Goal: Communication & Community: Answer question/provide support

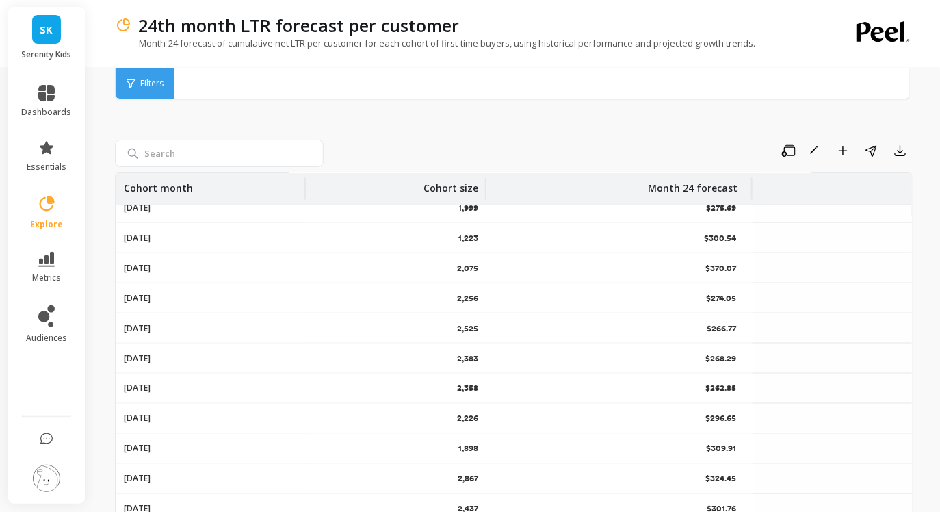
scroll to position [125, 0]
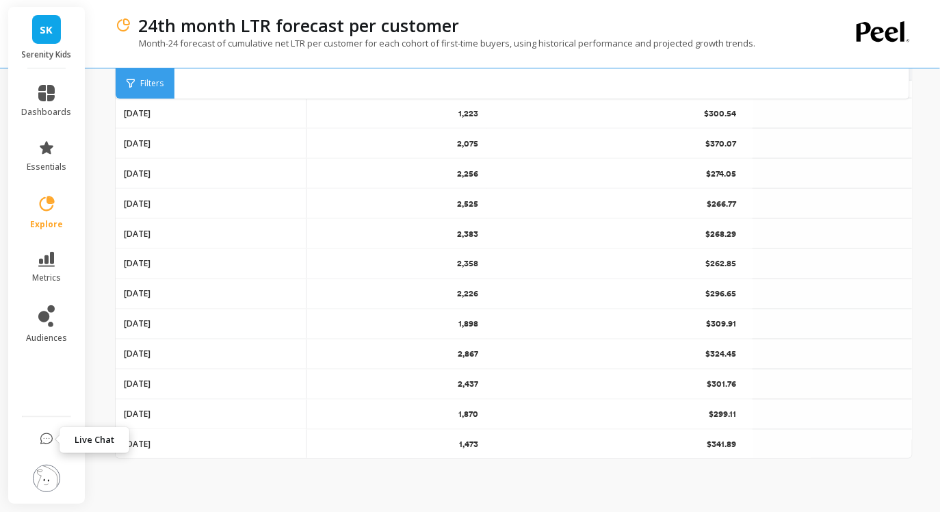
click at [41, 432] on icon at bounding box center [47, 439] width 14 height 14
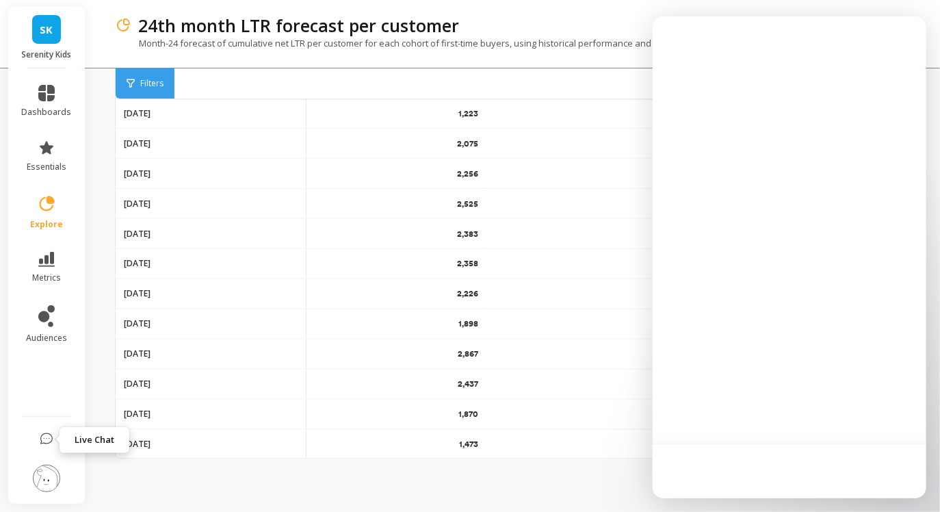
scroll to position [0, 0]
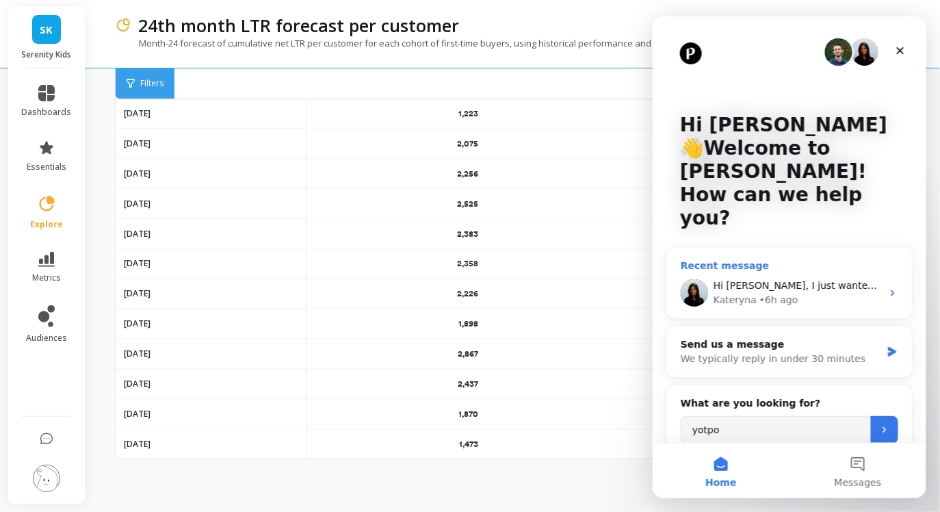
click at [768, 292] on div "• 6h ago" at bounding box center [778, 299] width 39 height 14
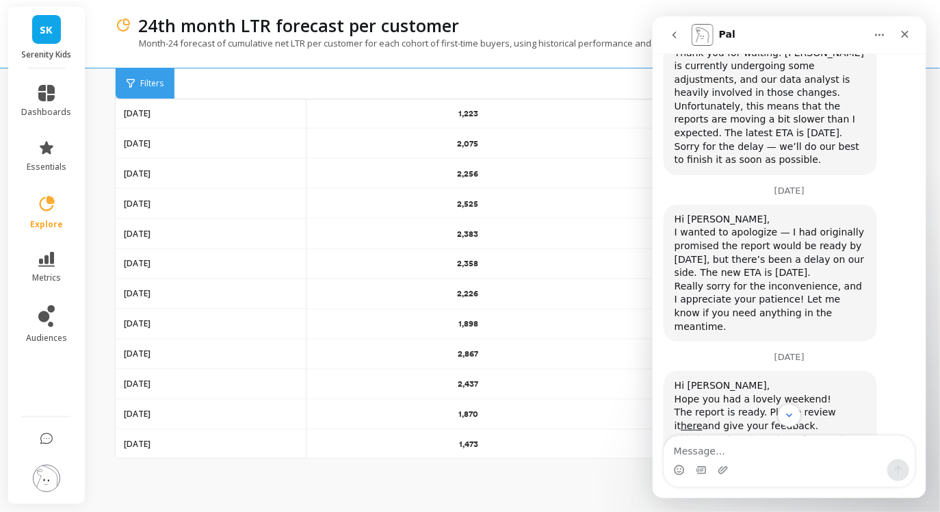
scroll to position [3154, 0]
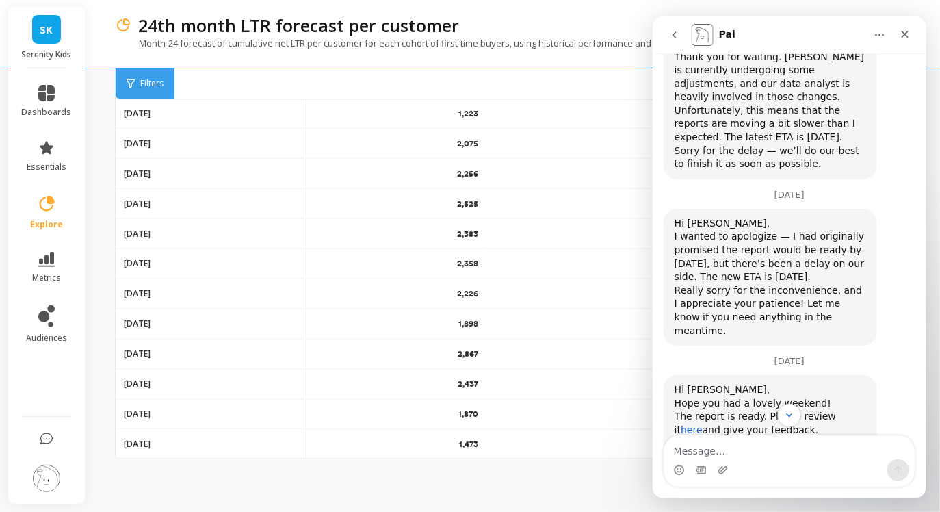
click at [702, 423] on link "here" at bounding box center [691, 428] width 22 height 11
click at [786, 414] on icon "Scroll to bottom" at bounding box center [789, 414] width 12 height 12
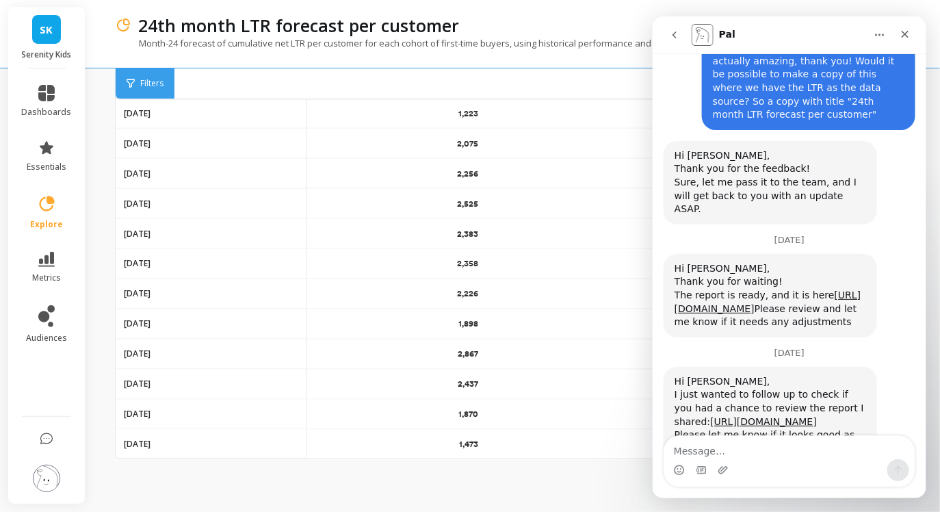
scroll to position [3906, 0]
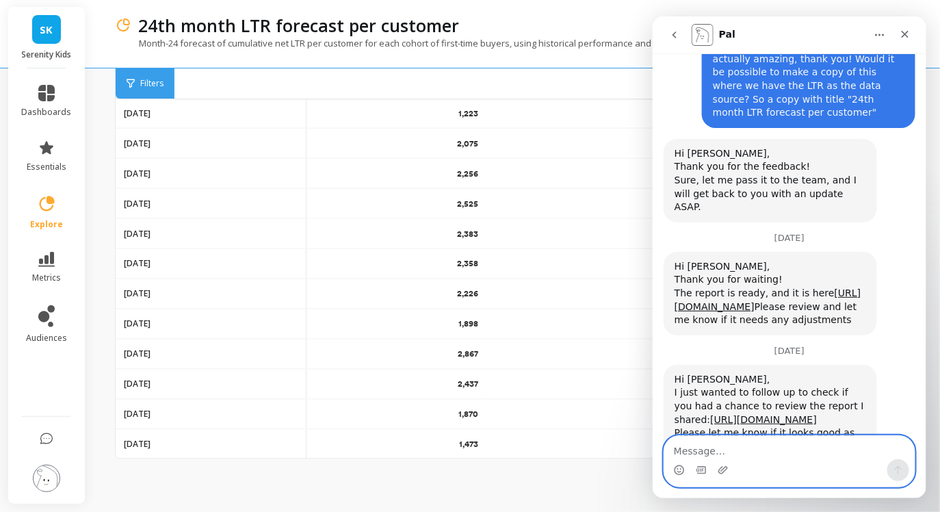
click at [748, 452] on textarea "Message…" at bounding box center [789, 446] width 250 height 23
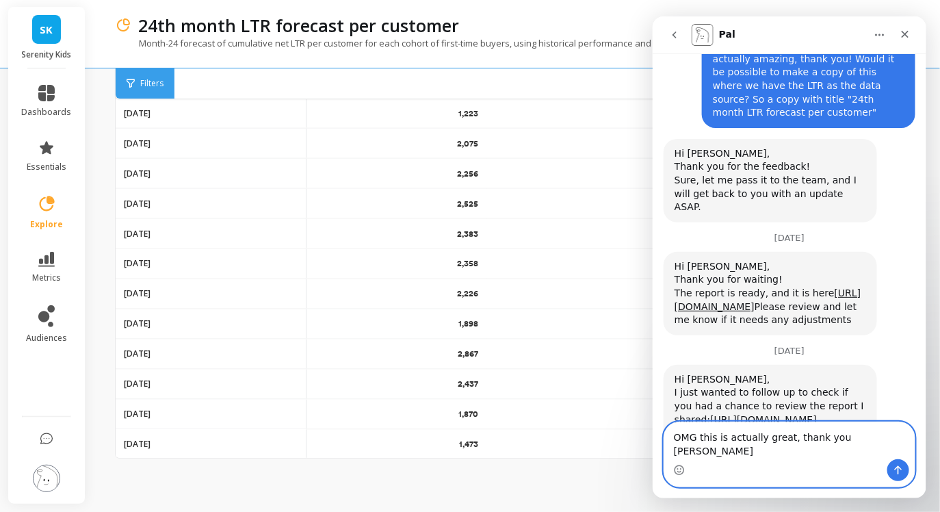
type textarea "OMG this is actually great, thank you [PERSON_NAME]!"
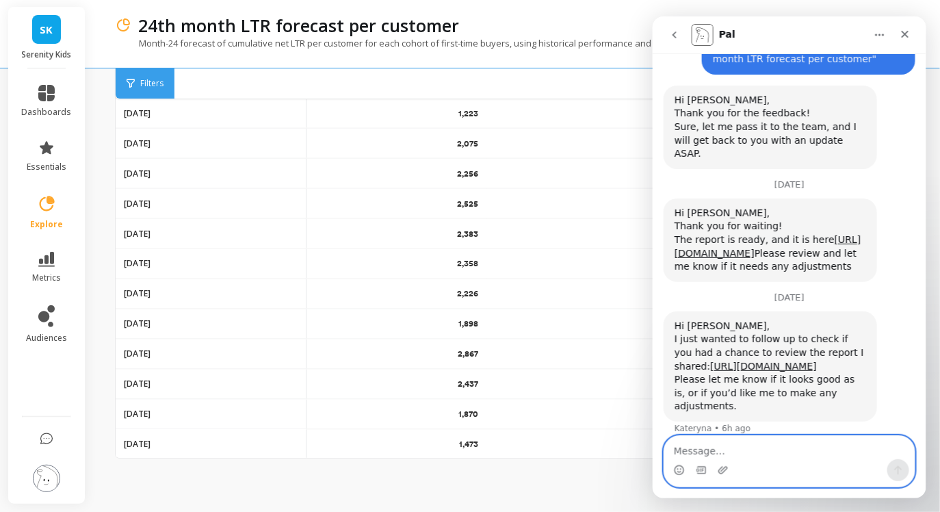
scroll to position [3960, 0]
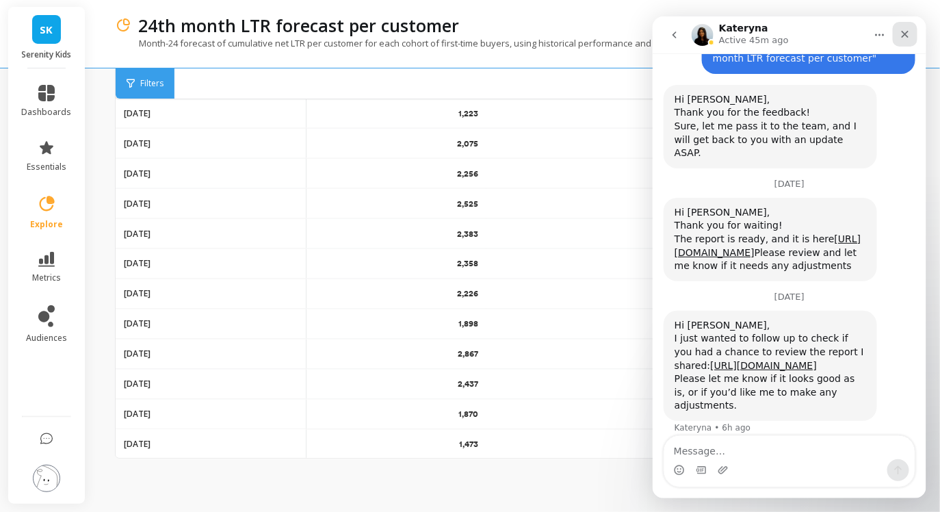
click at [908, 33] on icon "Close" at bounding box center [904, 33] width 11 height 11
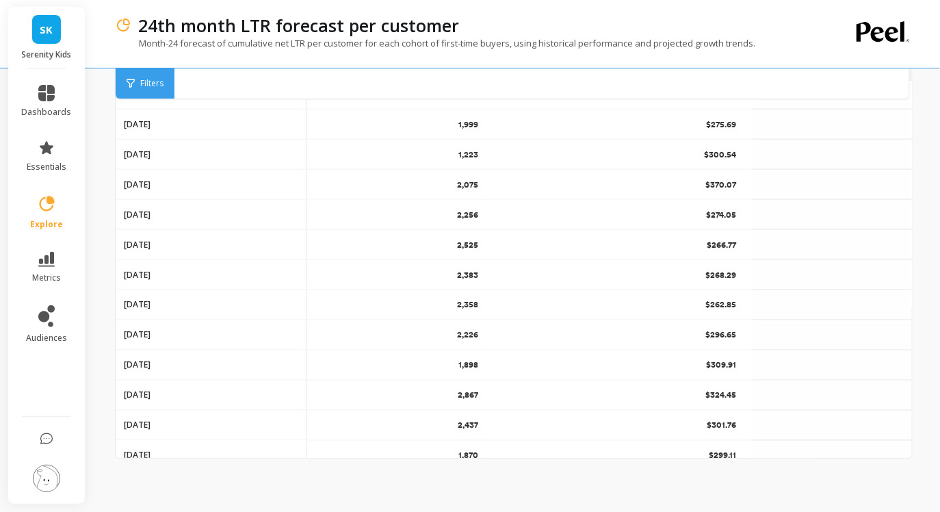
scroll to position [2364, 0]
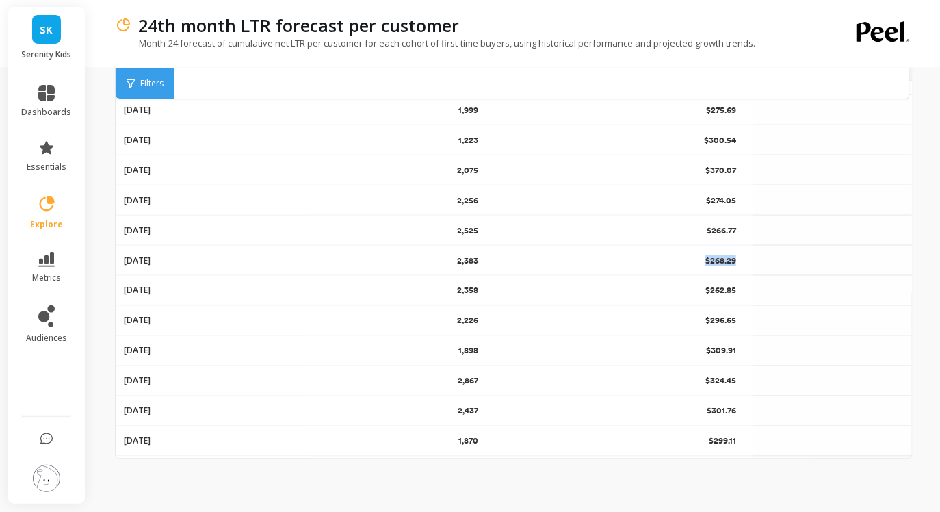
drag, startPoint x: 739, startPoint y: 259, endPoint x: 703, endPoint y: 259, distance: 35.6
click at [703, 259] on div "$268.29" at bounding box center [619, 260] width 266 height 29
drag, startPoint x: 739, startPoint y: 226, endPoint x: 706, endPoint y: 227, distance: 32.8
click at [706, 227] on div "$266.77" at bounding box center [619, 229] width 266 height 29
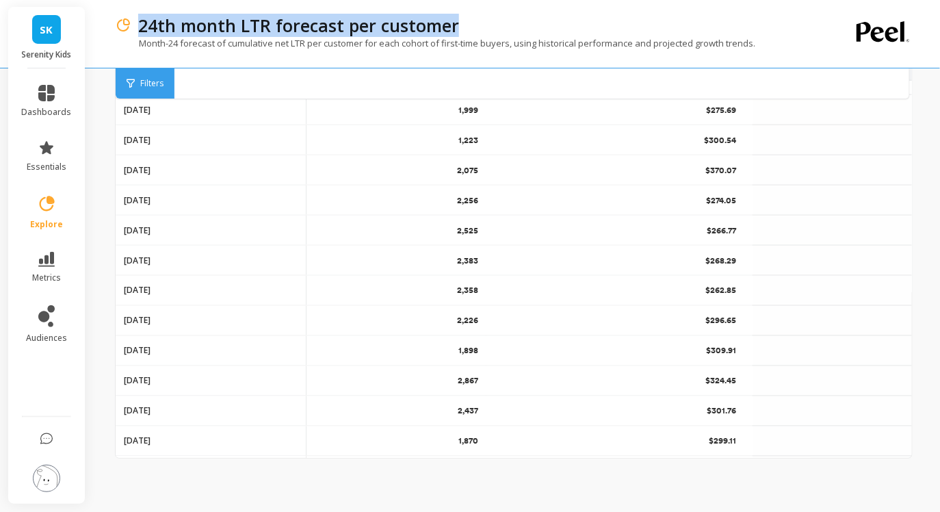
drag, startPoint x: 463, startPoint y: 23, endPoint x: 132, endPoint y: 27, distance: 331.1
click at [132, 27] on div "24th month LTR forecast per customer" at bounding box center [465, 25] width 669 height 23
copy p "24th month LTR forecast per customer"
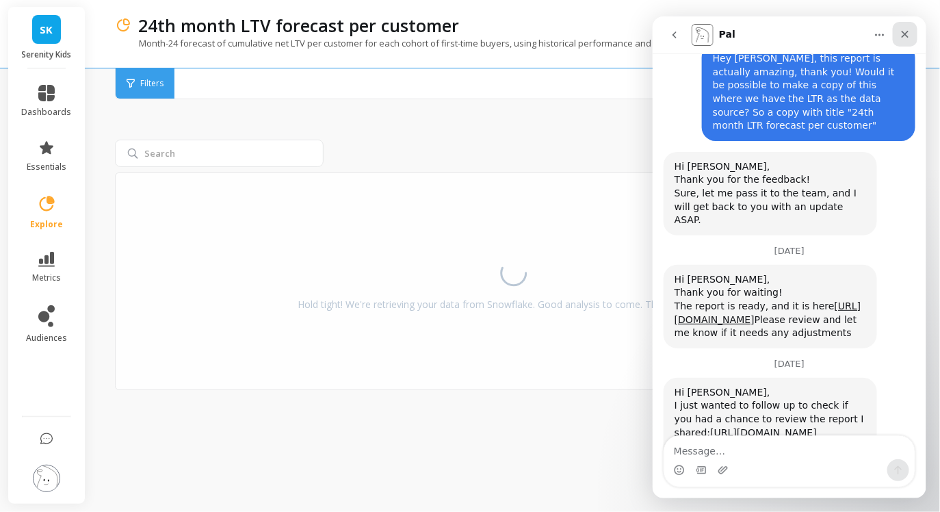
scroll to position [3892, 0]
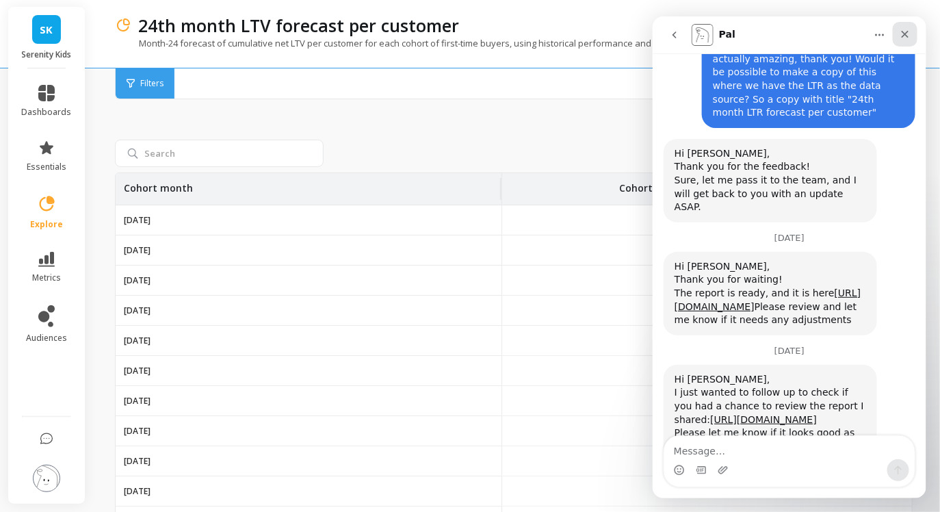
click at [902, 38] on icon "Close" at bounding box center [904, 33] width 11 height 11
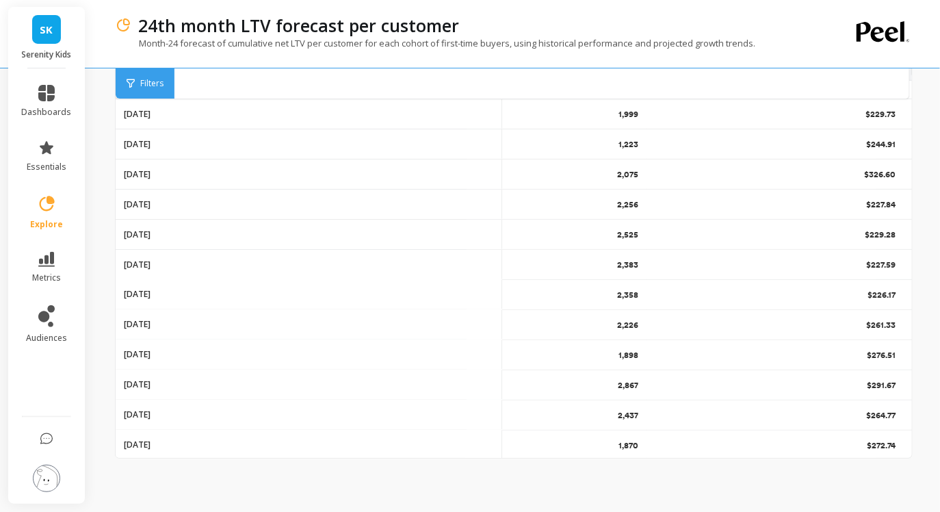
scroll to position [2368, 36]
